Goal: Information Seeking & Learning: Learn about a topic

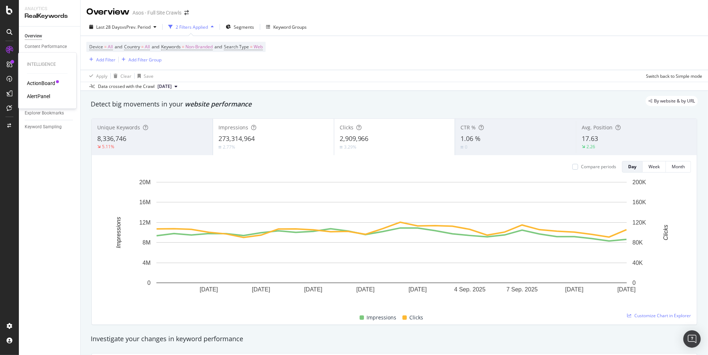
click at [42, 83] on div "ActionBoard" at bounding box center [41, 83] width 28 height 7
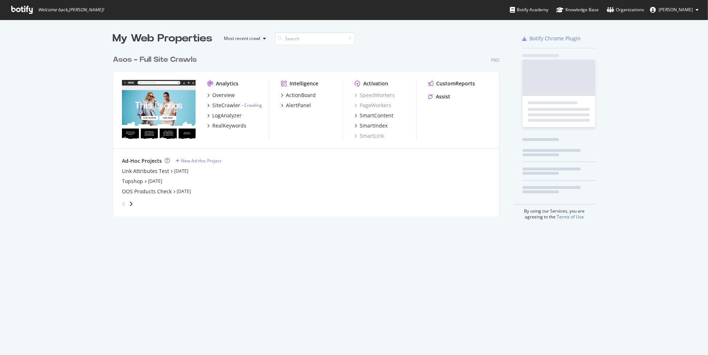
scroll to position [165, 387]
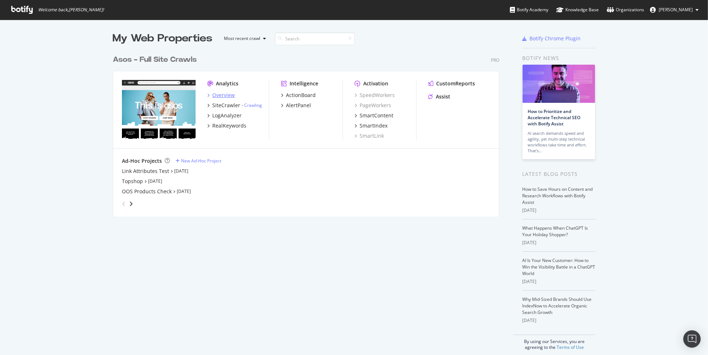
click at [219, 91] on div "Overview" at bounding box center [223, 94] width 23 height 7
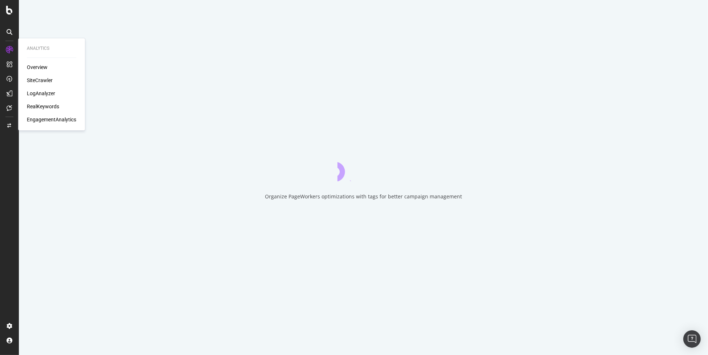
click at [50, 120] on div "EngagementAnalytics" at bounding box center [51, 119] width 49 height 7
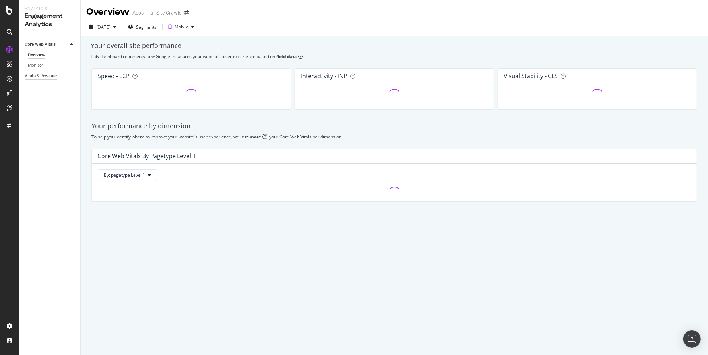
click at [37, 77] on div "Visits & Revenue" at bounding box center [41, 76] width 32 height 8
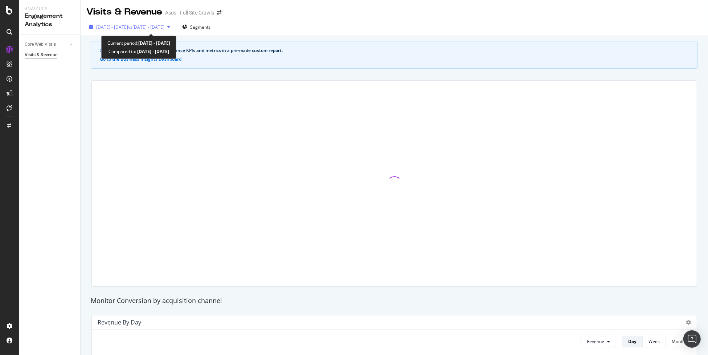
click at [164, 26] on span "vs [DATE] - [DATE]" at bounding box center [146, 27] width 36 height 6
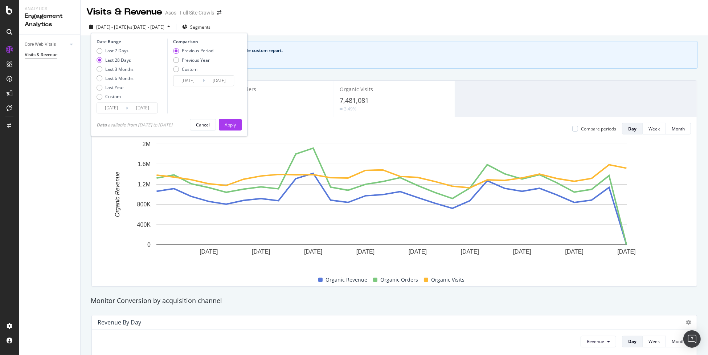
click at [534, 82] on div "Organic Revenue 26,729,576£ 2.44% Organic Orders 338,948 3.49% Organic Visits 7…" at bounding box center [394, 99] width 605 height 36
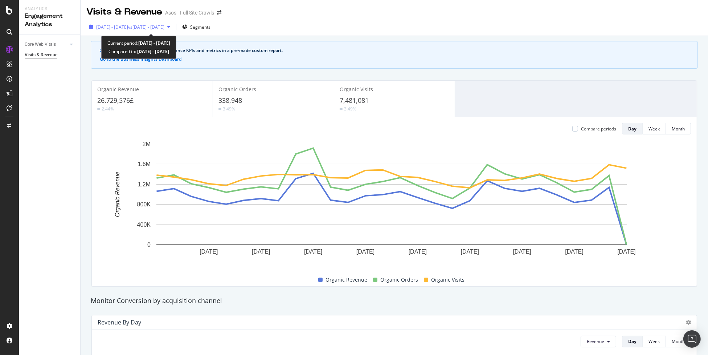
click at [173, 31] on div "[DATE] - [DATE] vs [DATE] - [DATE]" at bounding box center [129, 26] width 87 height 11
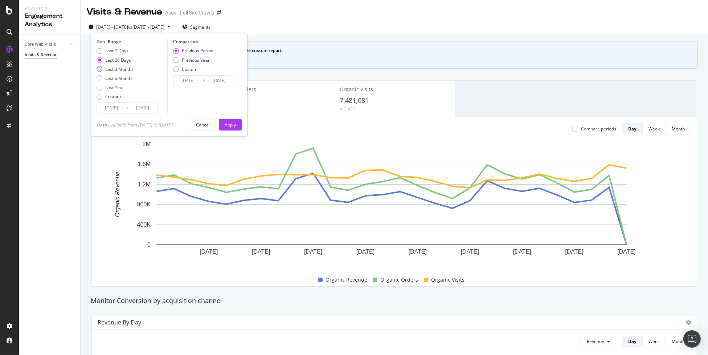
click at [113, 67] on div "Last 3 Months" at bounding box center [119, 69] width 28 height 6
type input "[DATE]"
click at [236, 125] on div "Apply" at bounding box center [230, 125] width 11 height 6
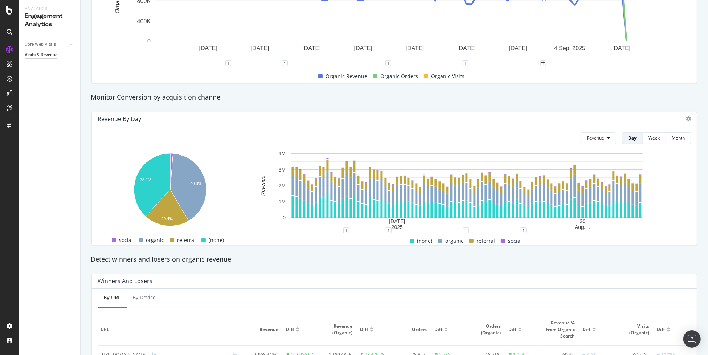
scroll to position [138, 0]
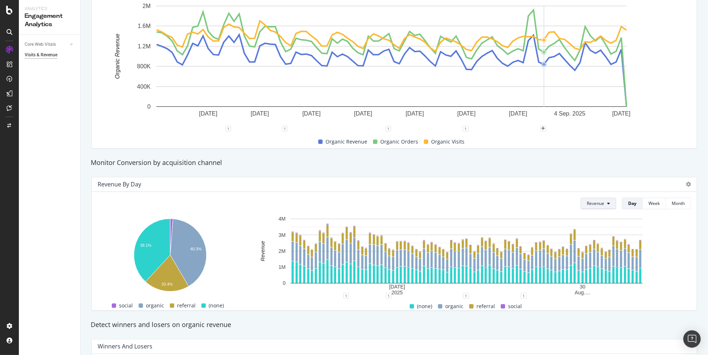
click at [594, 205] on span "Revenue" at bounding box center [595, 203] width 17 height 6
click at [529, 172] on div "Revenue by Day Revenue Day Week Month 40.3% 38.1% 20.4% Channel Revenue social …" at bounding box center [394, 243] width 615 height 145
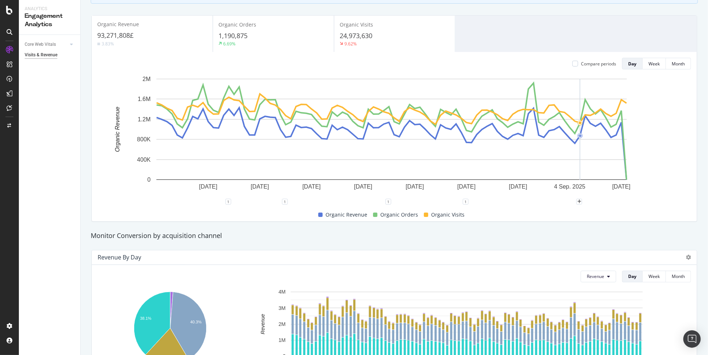
scroll to position [29, 0]
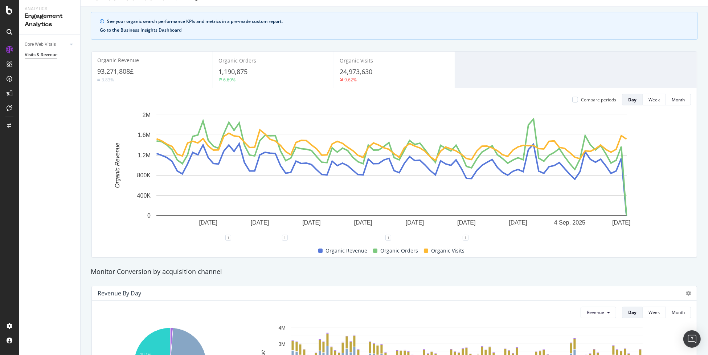
click at [138, 32] on button "Go to the Business Insights Dashboard" at bounding box center [141, 30] width 82 height 5
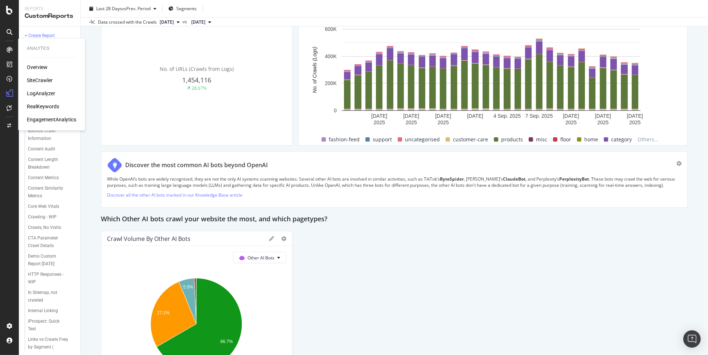
click at [37, 117] on div "EngagementAnalytics" at bounding box center [51, 119] width 49 height 7
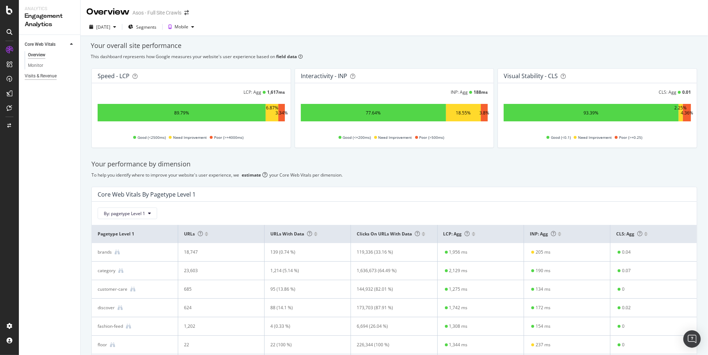
click at [41, 78] on div "Visits & Revenue" at bounding box center [41, 76] width 32 height 8
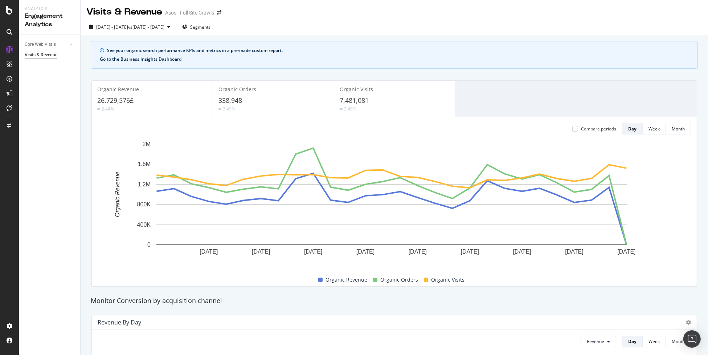
click at [149, 60] on button "Go to the Business Insights Dashboard" at bounding box center [141, 59] width 82 height 5
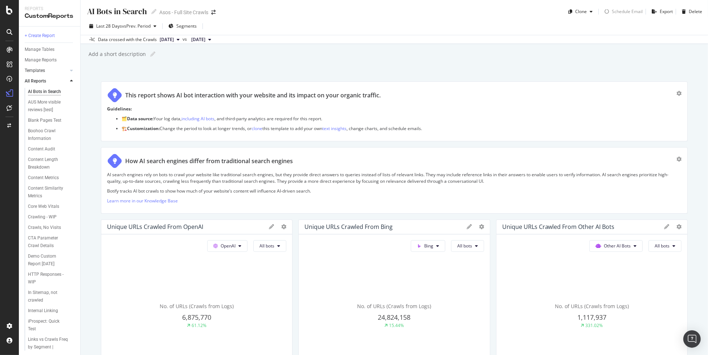
click at [48, 71] on link "Templates" at bounding box center [46, 71] width 43 height 8
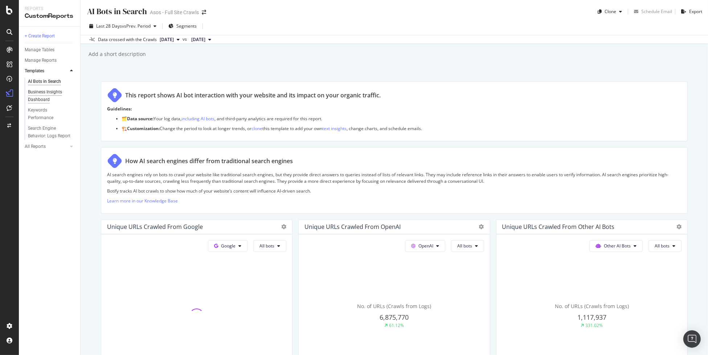
click at [50, 99] on div "Business Insights Dashboard" at bounding box center [49, 95] width 42 height 15
